Goal: Transaction & Acquisition: Subscribe to service/newsletter

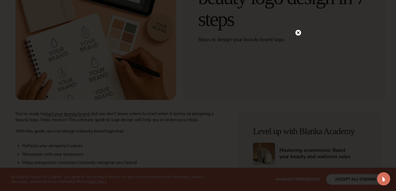
scroll to position [112, 0]
click at [298, 32] on icon at bounding box center [298, 32] width 3 height 3
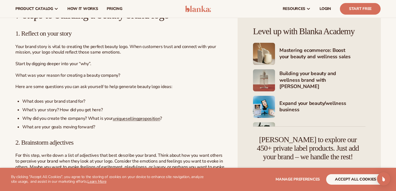
scroll to position [415, 0]
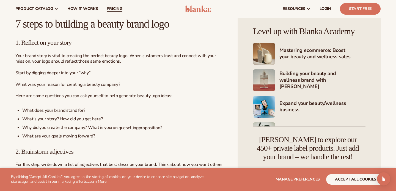
click at [118, 11] on span "pricing" at bounding box center [114, 9] width 15 height 4
